Goal: Find specific page/section: Find specific page/section

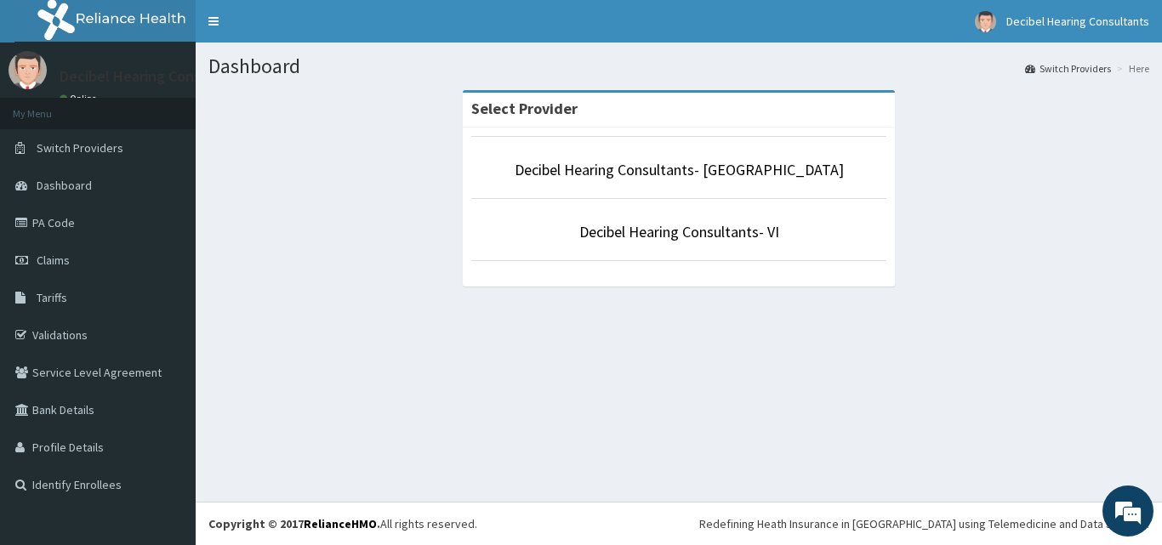
click at [637, 183] on li "Decibel Hearing Consultants- Ikeja" at bounding box center [678, 167] width 415 height 63
click at [630, 164] on link "Decibel Hearing Consultants- Ikeja" at bounding box center [679, 170] width 329 height 20
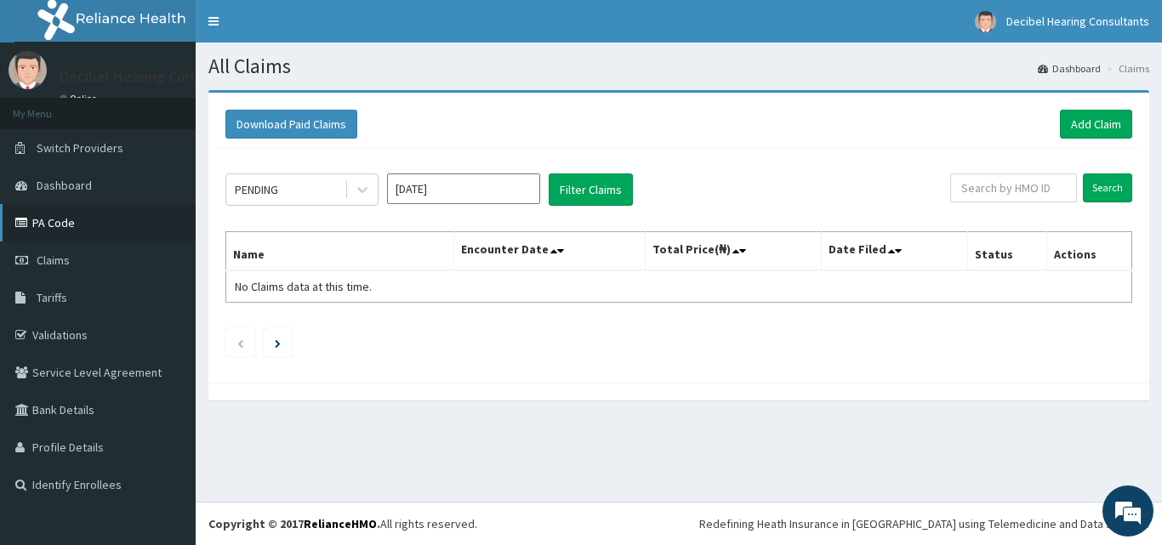
click at [68, 220] on link "PA Code" at bounding box center [98, 222] width 196 height 37
click at [65, 219] on link "PA Code" at bounding box center [98, 222] width 196 height 37
click at [39, 222] on link "PA Code" at bounding box center [98, 222] width 196 height 37
